Goal: Obtain resource: Download file/media

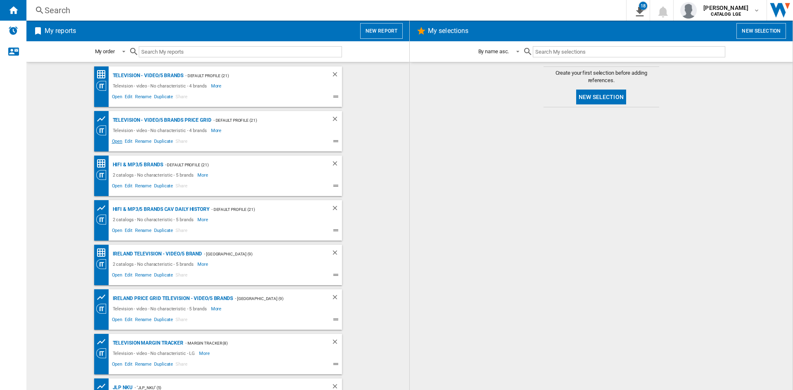
click at [113, 143] on span "Open" at bounding box center [117, 142] width 13 height 10
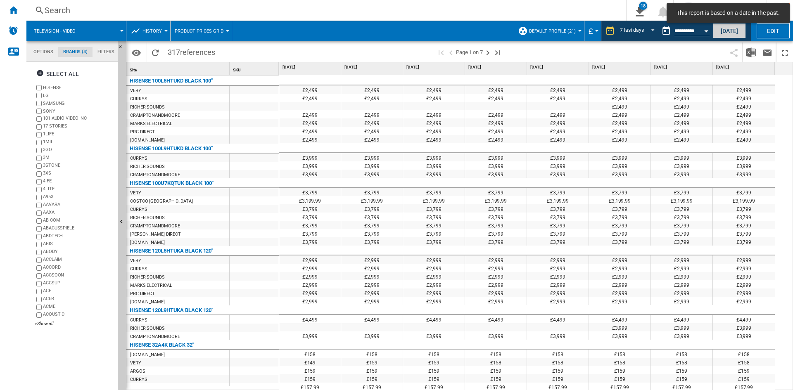
click at [729, 29] on button "[DATE]" at bounding box center [729, 30] width 33 height 15
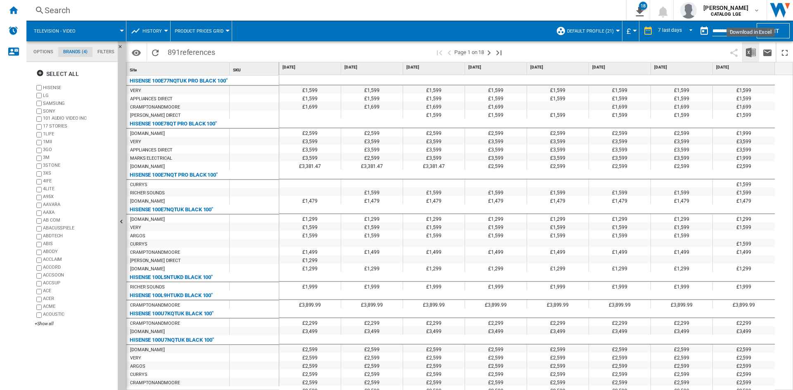
click at [757, 51] on button "Download in Excel" at bounding box center [750, 52] width 17 height 19
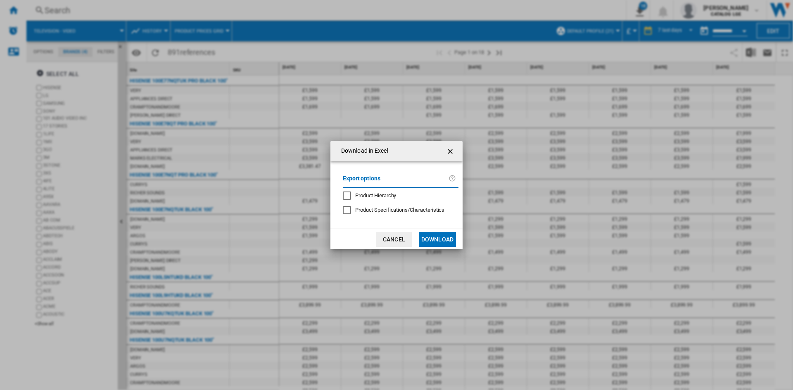
click at [452, 147] on ng-md-icon "getI18NText('BUTTONS.CLOSE_DIALOG')" at bounding box center [451, 152] width 10 height 10
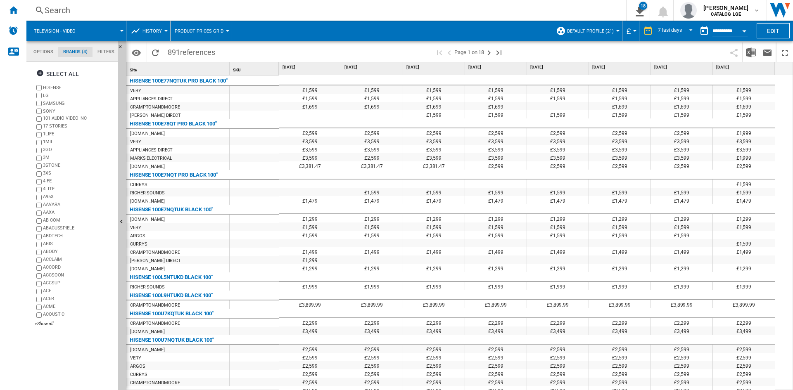
click at [49, 87] on label "HISENSE" at bounding box center [78, 88] width 71 height 6
click at [42, 102] on label "SAMSUNG" at bounding box center [75, 103] width 80 height 8
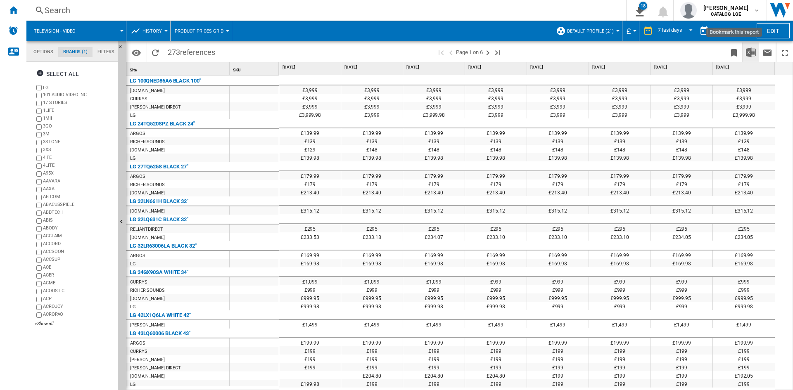
click at [745, 50] on button "Download in Excel" at bounding box center [750, 52] width 17 height 19
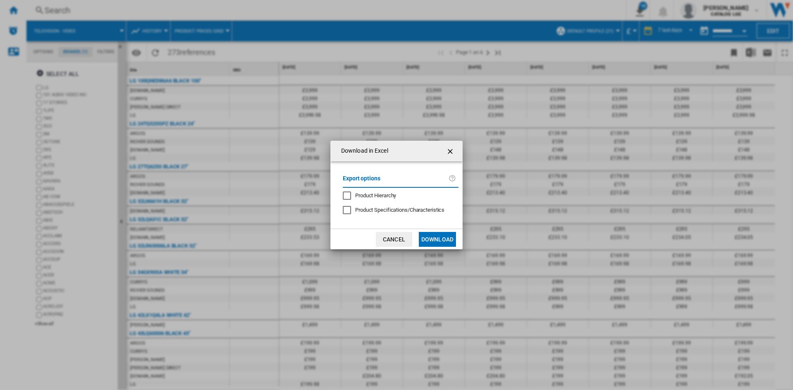
click at [441, 233] on button "Download" at bounding box center [437, 239] width 37 height 15
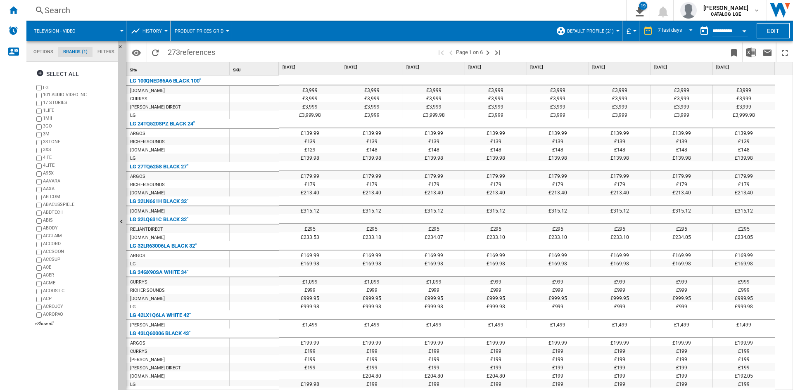
click at [104, 52] on md-tab-item "Filters" at bounding box center [105, 52] width 27 height 10
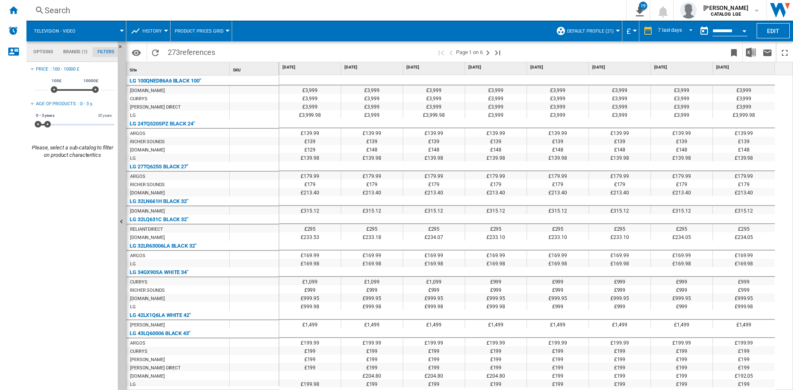
click at [39, 54] on md-tab-item "Options" at bounding box center [43, 52] width 30 height 10
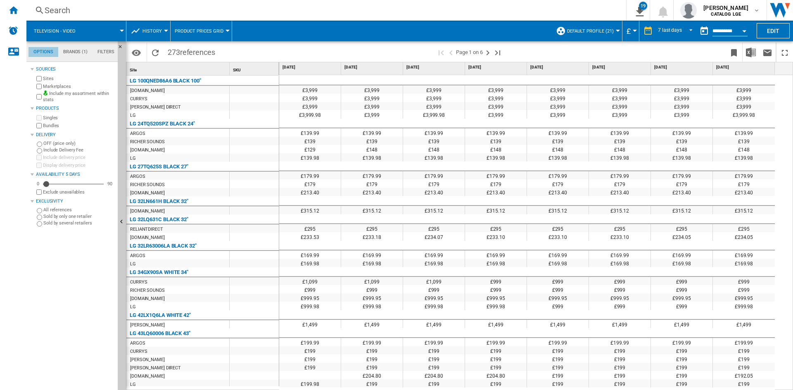
scroll to position [10, 0]
click at [685, 32] on span "REPORTS.WIZARD.STEPS.REPORT.STEPS.REPORT_OPTIONS.PERIOD: 7 last days" at bounding box center [688, 29] width 10 height 7
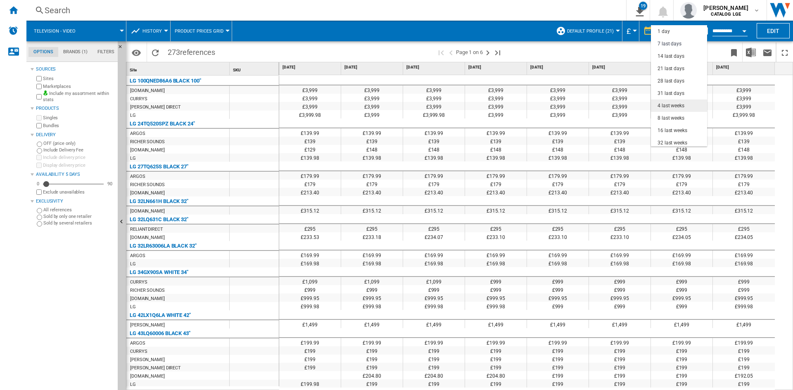
scroll to position [12, 0]
click at [678, 69] on div "28 last days" at bounding box center [670, 68] width 27 height 7
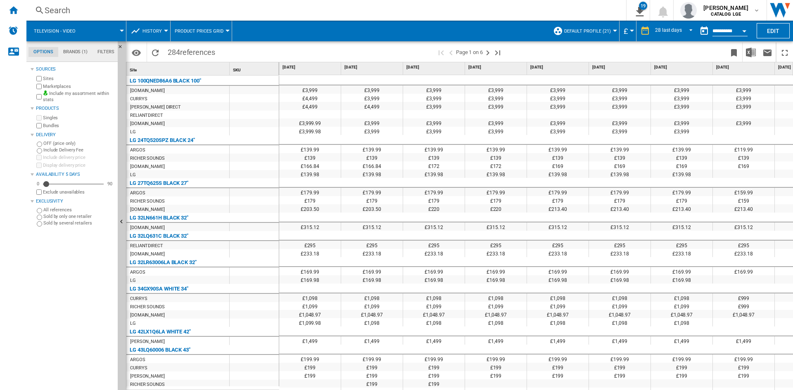
click at [686, 51] on span at bounding box center [617, 52] width 217 height 19
click at [746, 29] on button "Open calendar" at bounding box center [744, 29] width 15 height 15
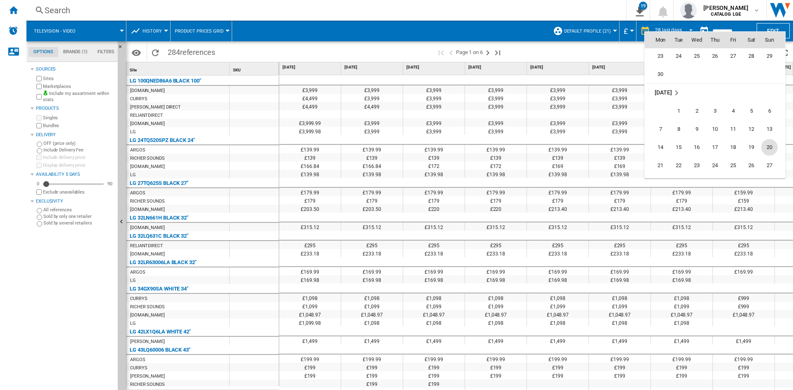
scroll to position [2618, 0]
click at [676, 122] on span "17" at bounding box center [678, 120] width 17 height 17
type input "**********"
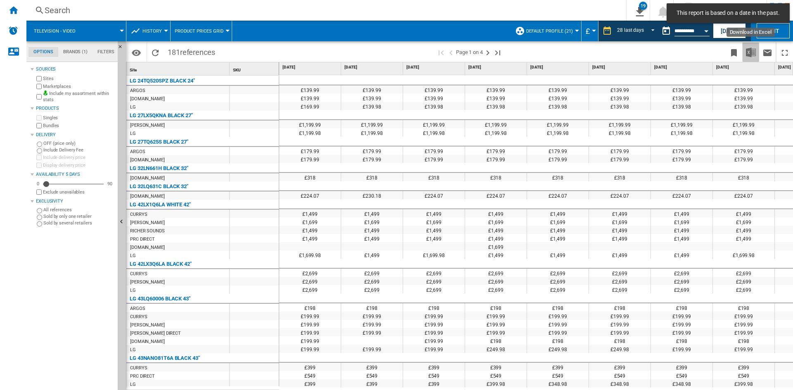
click at [753, 57] on img "Download in Excel" at bounding box center [751, 52] width 10 height 10
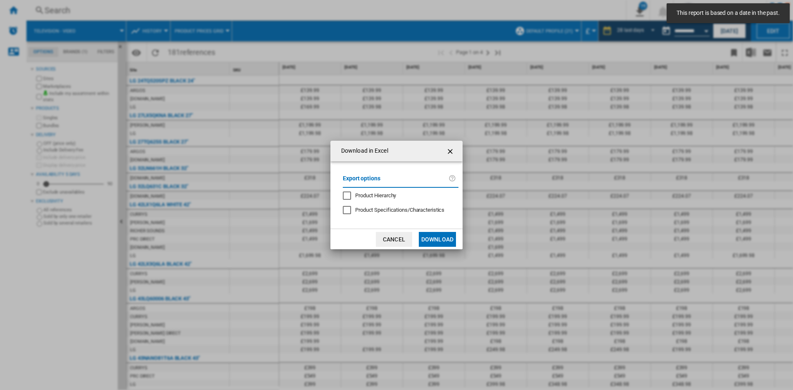
click at [421, 237] on button "Download" at bounding box center [437, 239] width 37 height 15
